Goal: Task Accomplishment & Management: Manage account settings

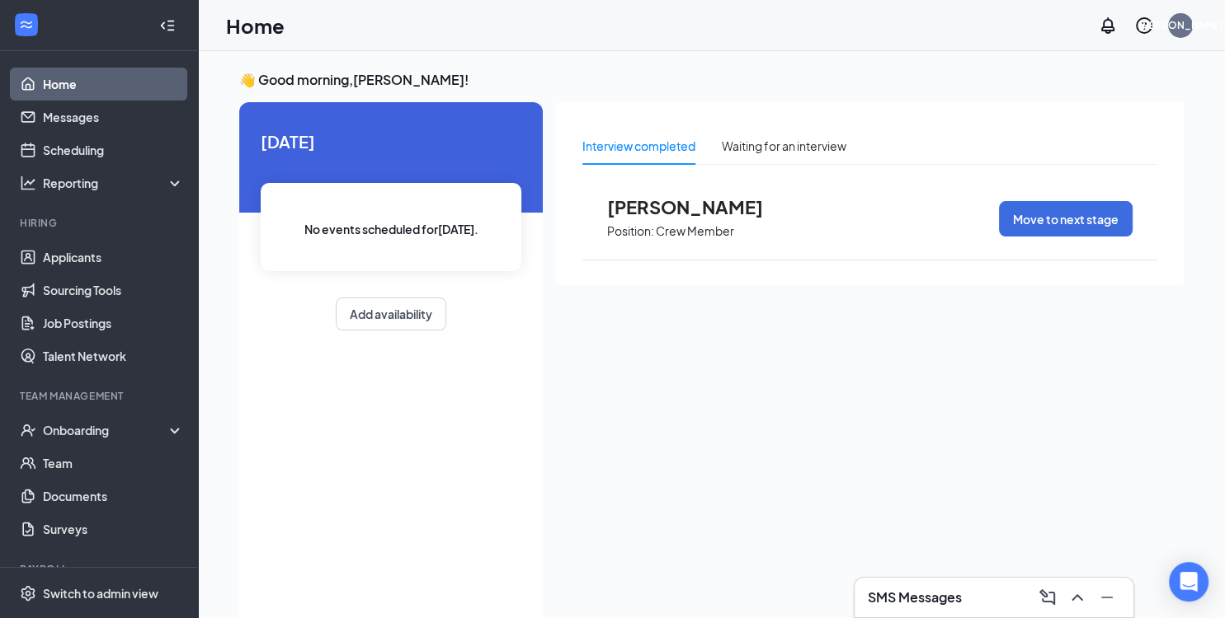
click at [678, 204] on span "[PERSON_NAME]" at bounding box center [697, 206] width 181 height 21
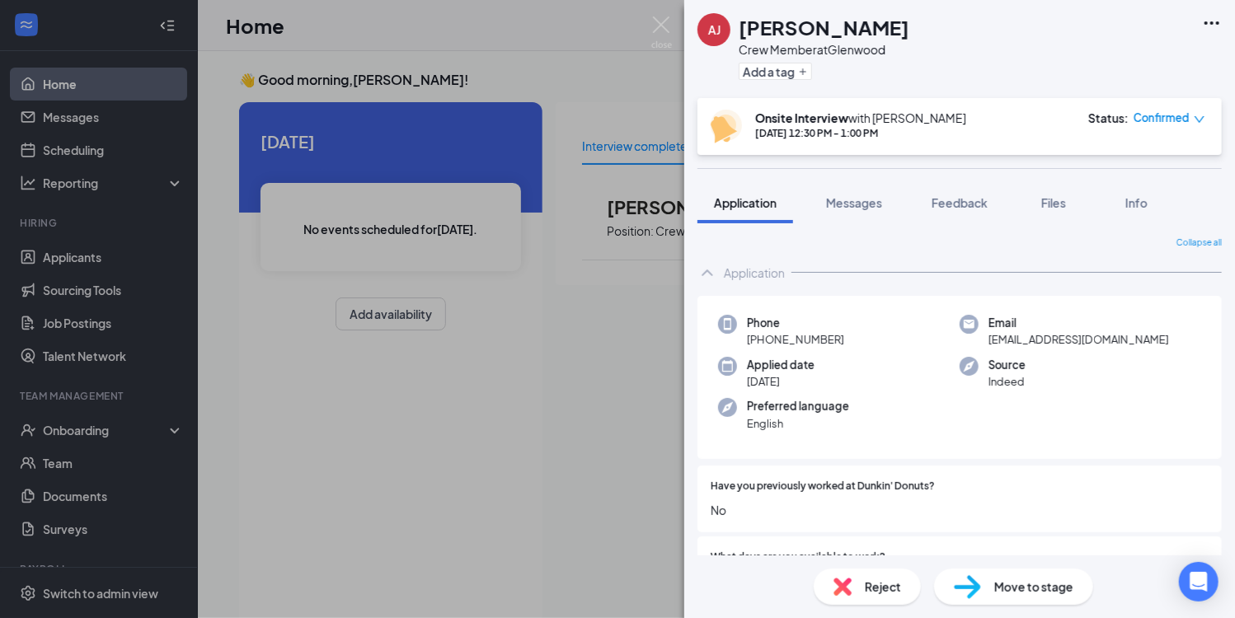
click at [999, 586] on span "Move to stage" at bounding box center [1033, 587] width 79 height 18
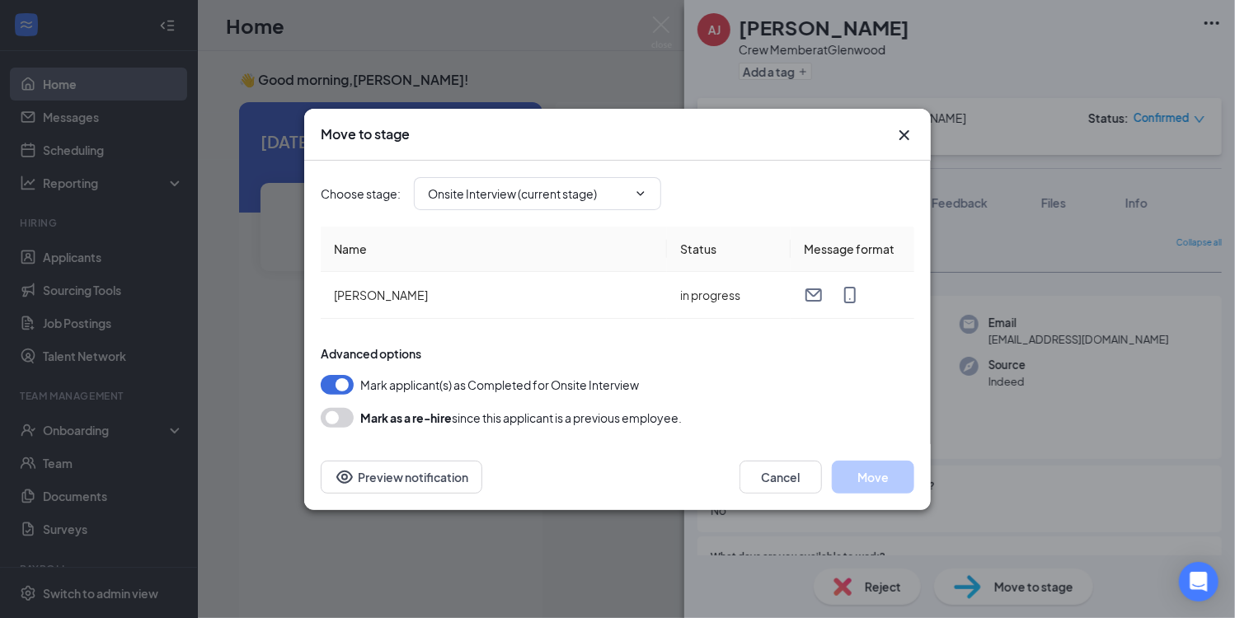
type input "Hiring Complete (final stage)"
click at [868, 476] on button "Move" at bounding box center [873, 477] width 82 height 33
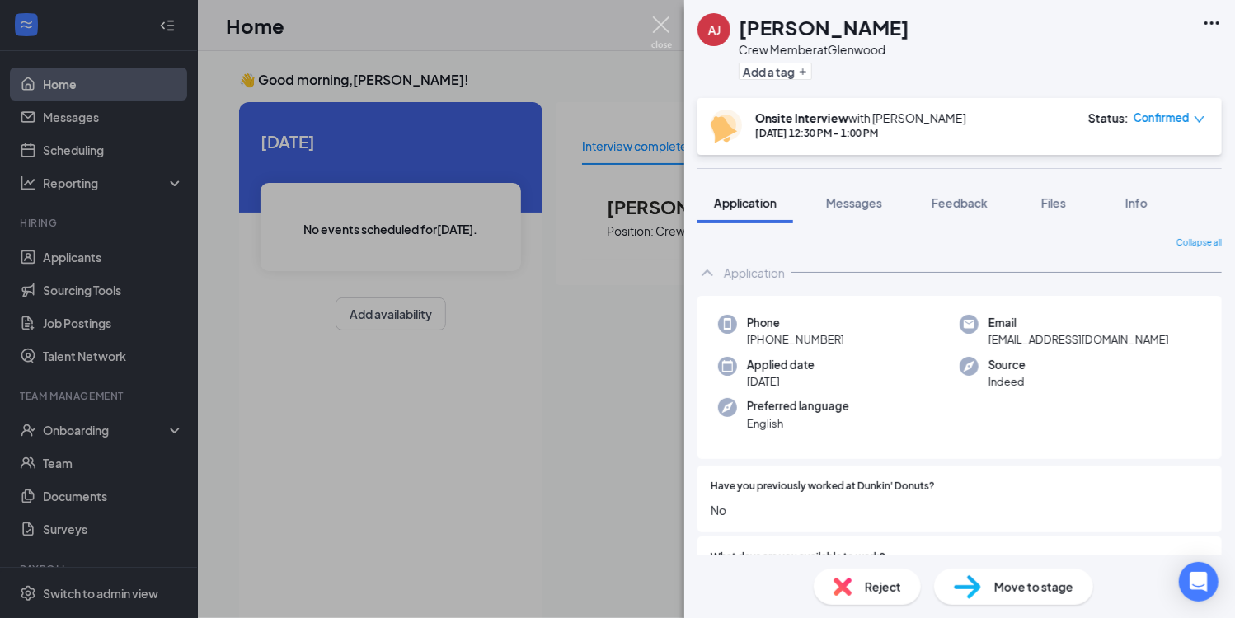
click at [666, 26] on img at bounding box center [661, 32] width 21 height 32
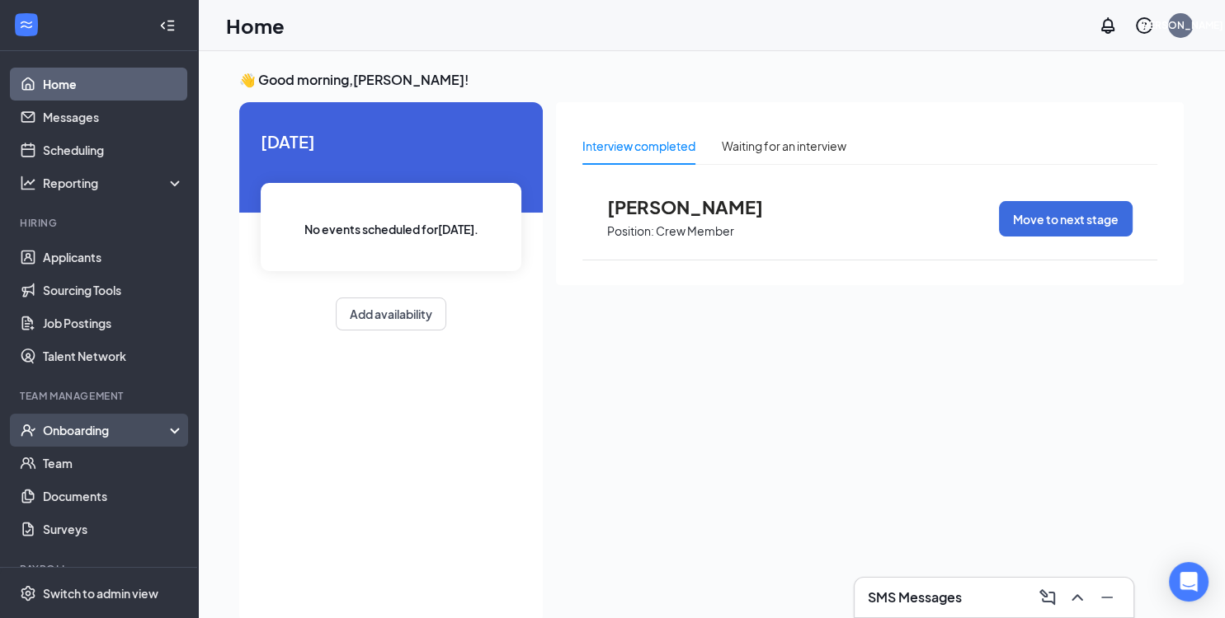
click at [92, 439] on div "Onboarding" at bounding box center [99, 430] width 198 height 33
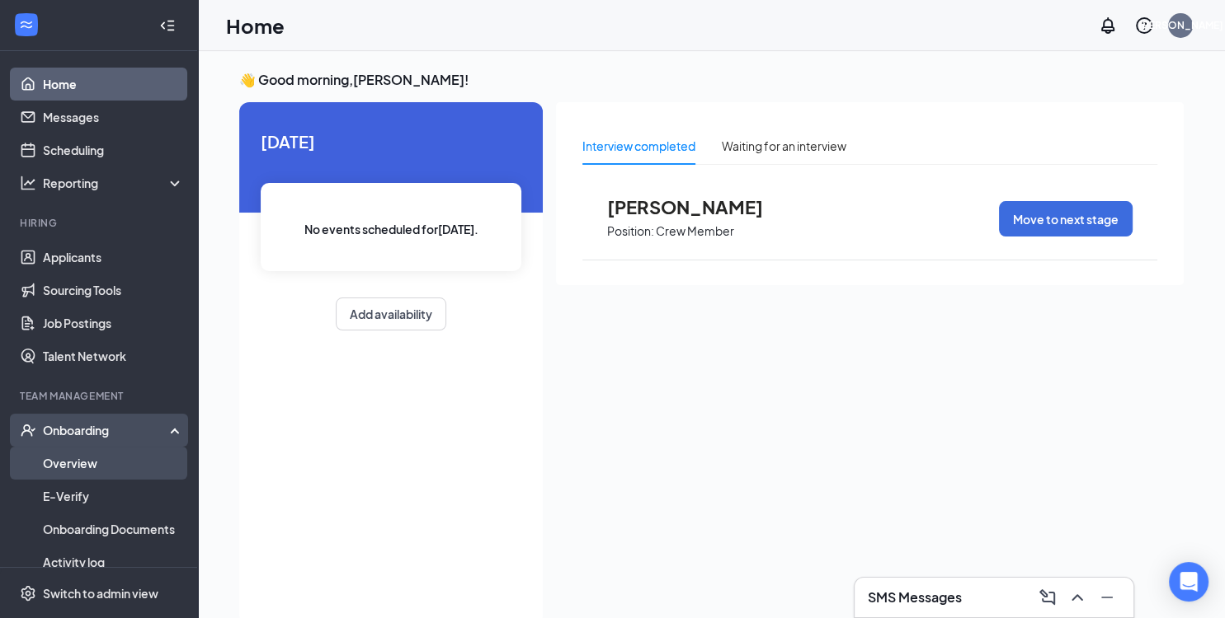
click at [102, 461] on link "Overview" at bounding box center [113, 463] width 141 height 33
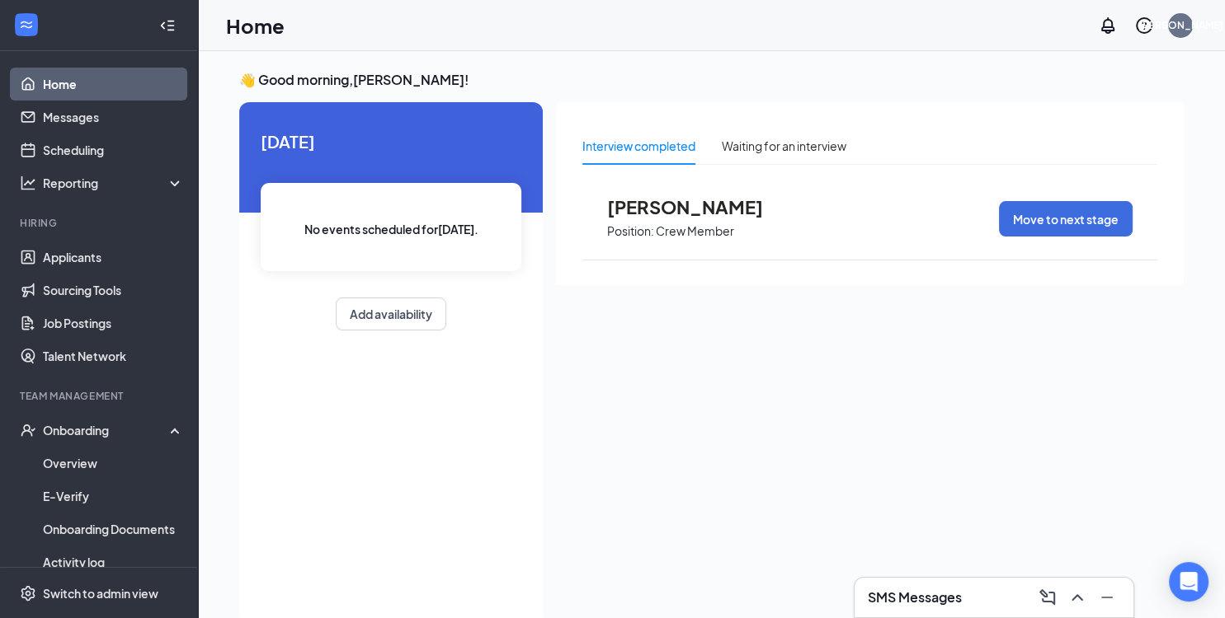
click at [798, 26] on div "Home JO" at bounding box center [711, 25] width 1027 height 51
click at [73, 85] on link "Home" at bounding box center [113, 84] width 141 height 33
